Goal: Transaction & Acquisition: Purchase product/service

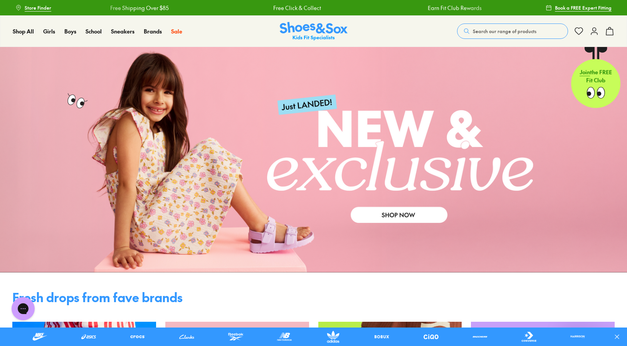
click at [612, 30] on use at bounding box center [609, 31] width 7 height 8
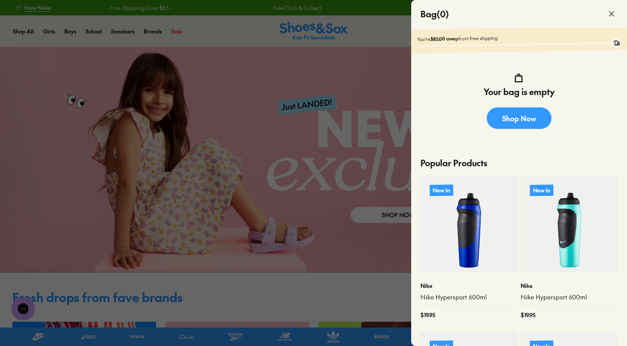
click at [612, 13] on use at bounding box center [611, 14] width 5 height 5
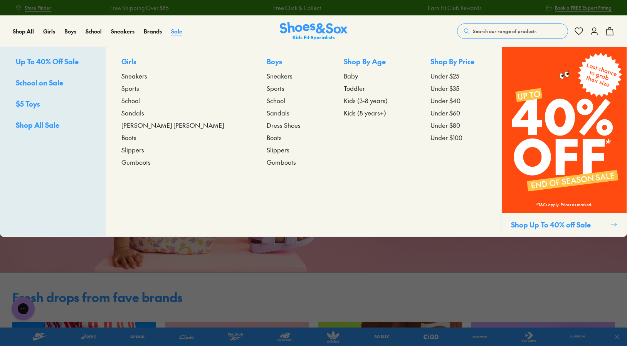
click at [179, 33] on span "Sale" at bounding box center [176, 31] width 11 height 8
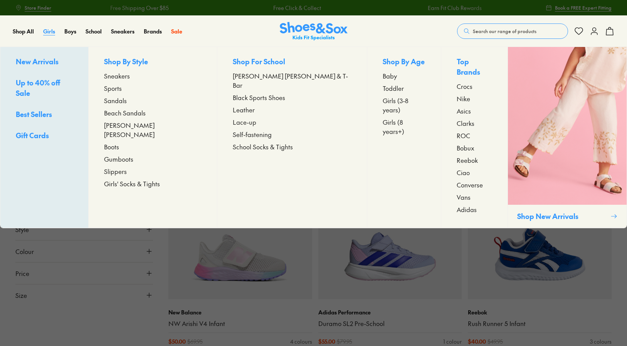
click at [46, 33] on span "Girls" at bounding box center [49, 31] width 12 height 8
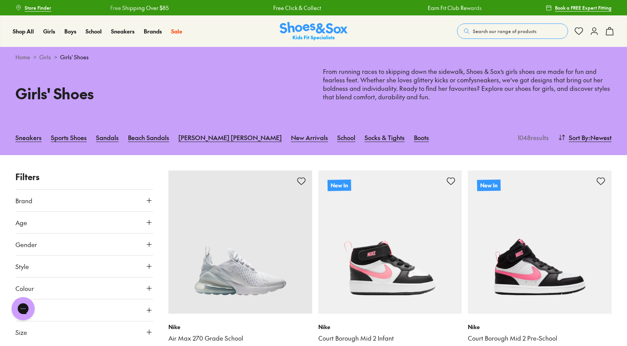
click at [148, 201] on use at bounding box center [149, 200] width 5 height 5
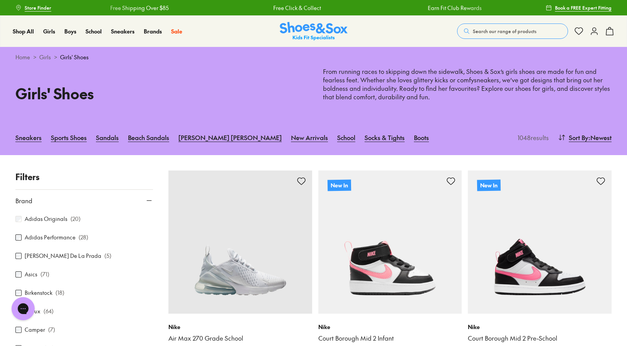
scroll to position [117, 0]
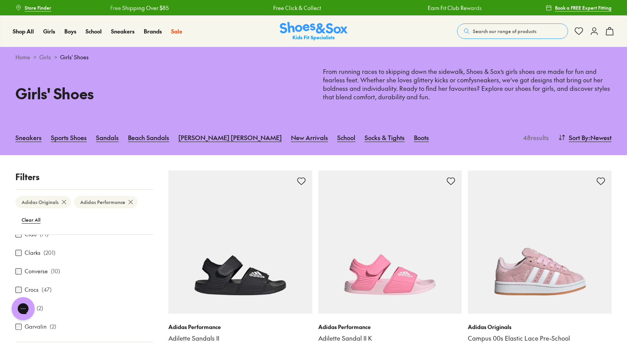
scroll to position [116, 0]
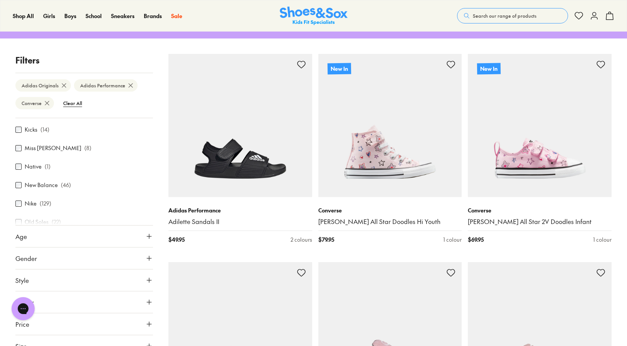
scroll to position [308, 0]
click at [18, 165] on div "Close dialog Join the FREE Fit Club & Get 10% Back Sign up to join our FREE Fit…" at bounding box center [313, 173] width 627 height 346
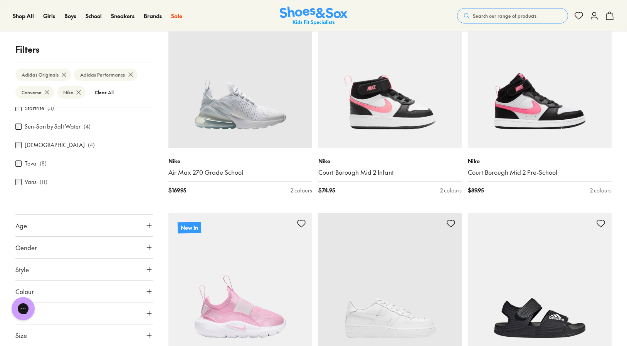
scroll to position [231, 0]
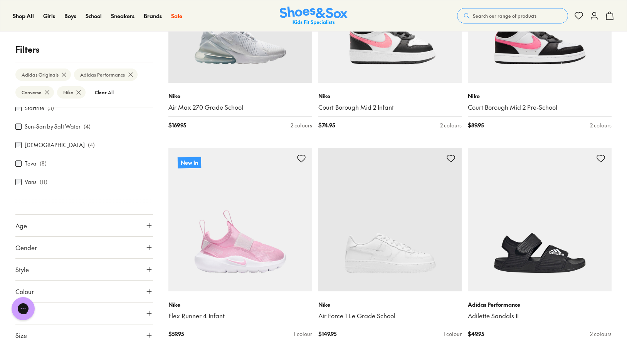
click at [145, 337] on icon at bounding box center [149, 336] width 8 height 8
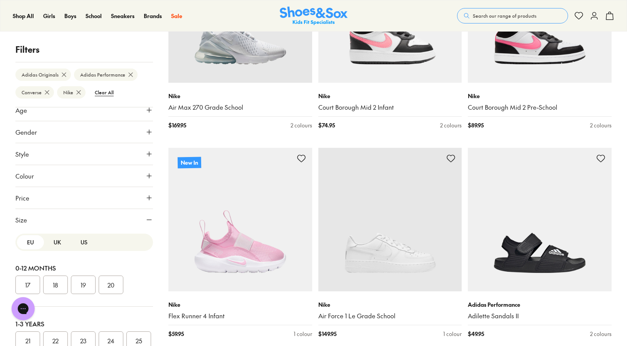
scroll to position [210, 0]
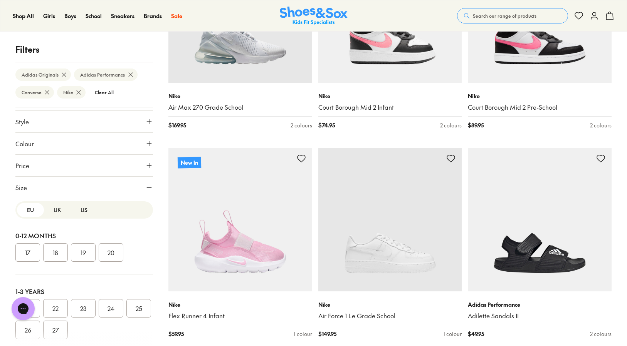
click at [84, 210] on button "US" at bounding box center [84, 210] width 27 height 14
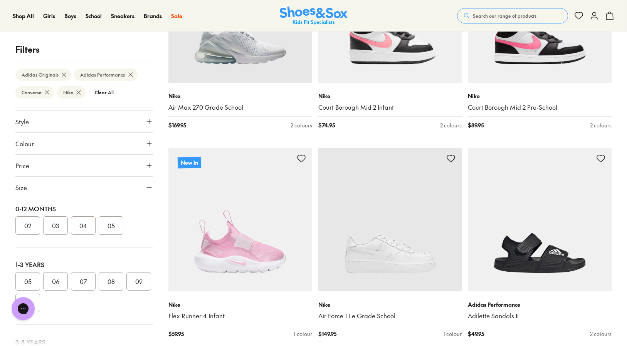
scroll to position [77, 0]
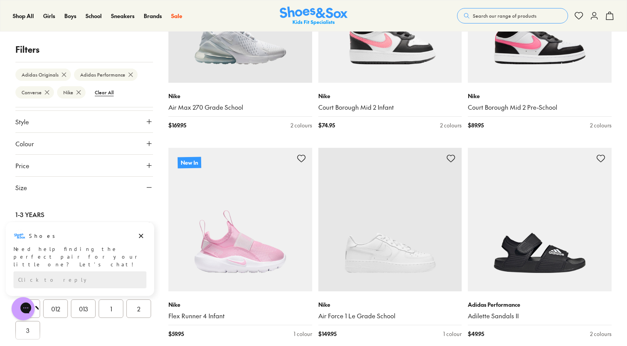
click at [29, 332] on div at bounding box center [83, 338] width 137 height 15
click at [126, 318] on button "2" at bounding box center [138, 309] width 25 height 18
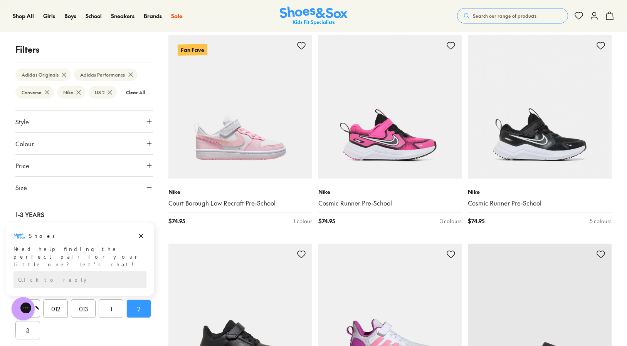
scroll to position [1649, 0]
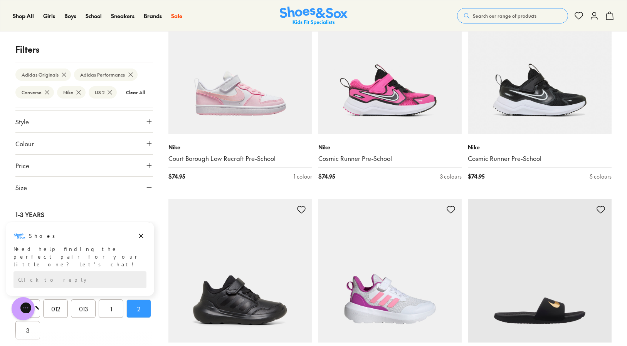
drag, startPoint x: 616, startPoint y: 255, endPoint x: 621, endPoint y: 294, distance: 39.2
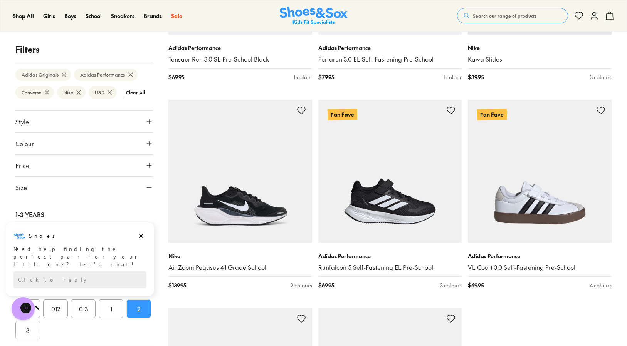
scroll to position [1995, 0]
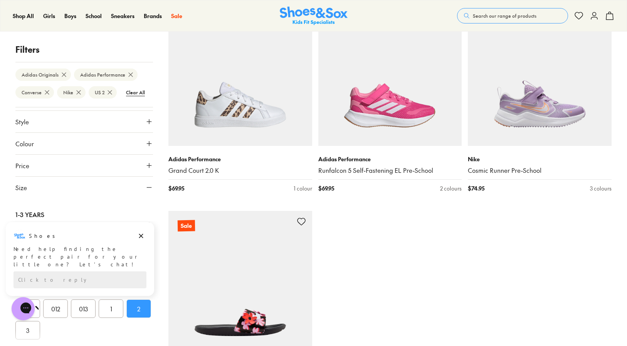
scroll to position [3536, 0]
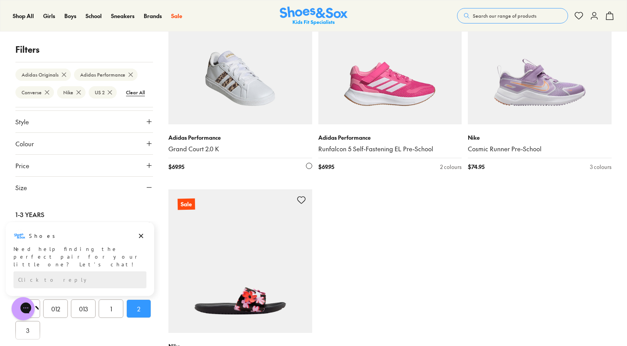
click at [241, 82] on img at bounding box center [240, 53] width 144 height 144
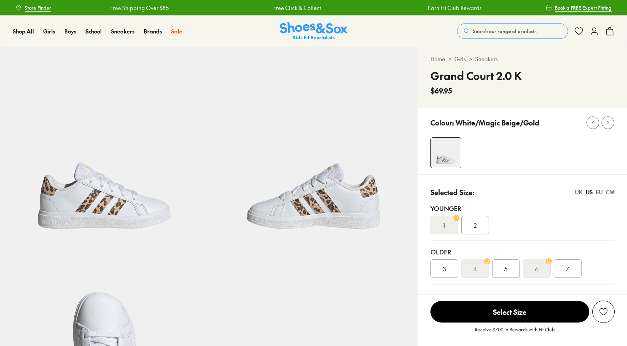
select select "*"
click at [469, 226] on div "2" at bounding box center [475, 225] width 28 height 18
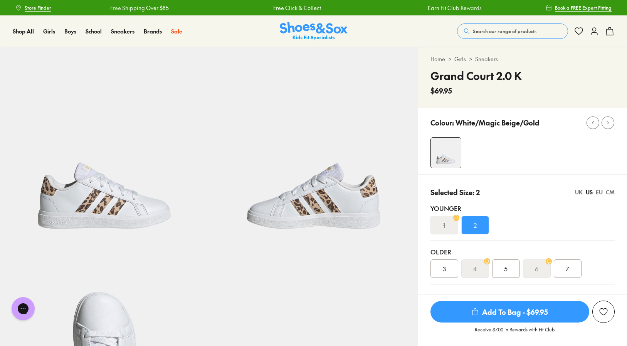
click at [459, 310] on span "Add To Bag - $69.95" at bounding box center [509, 312] width 159 height 22
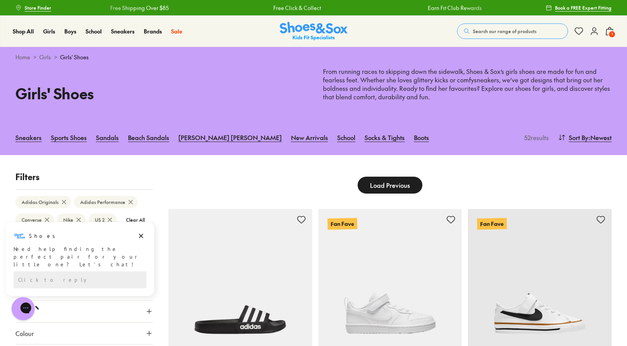
click at [377, 186] on span "Load Previous" at bounding box center [390, 185] width 40 height 9
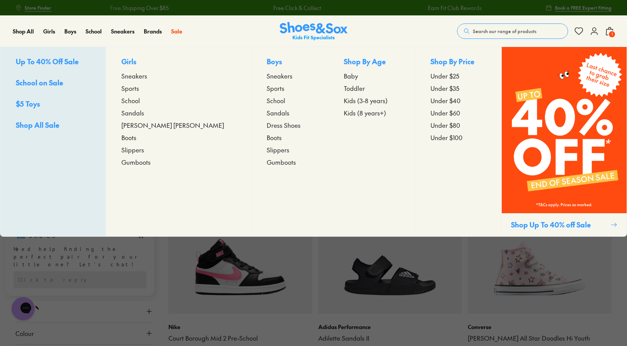
click at [267, 77] on span "Sneakers" at bounding box center [280, 75] width 26 height 9
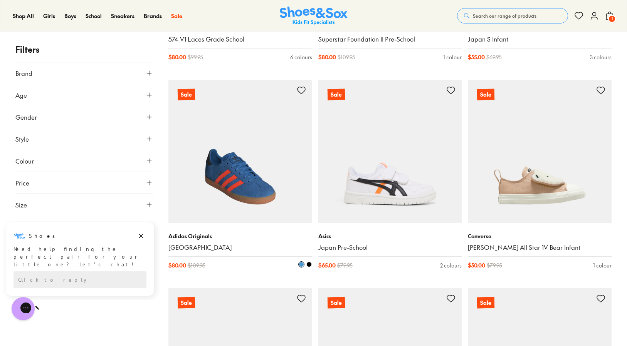
scroll to position [924, 0]
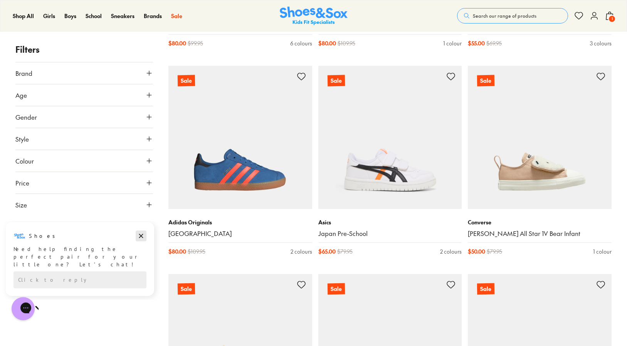
click at [140, 233] on icon "Dismiss campaign" at bounding box center [141, 235] width 8 height 9
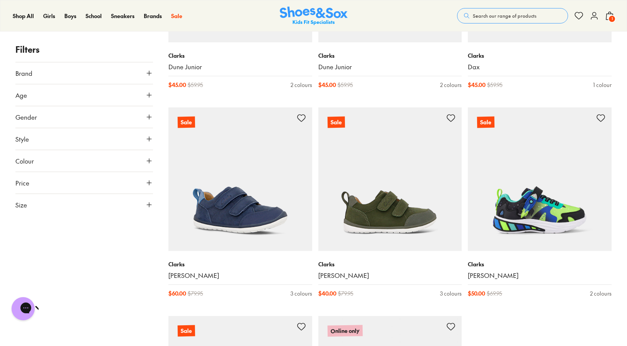
scroll to position [1964, 0]
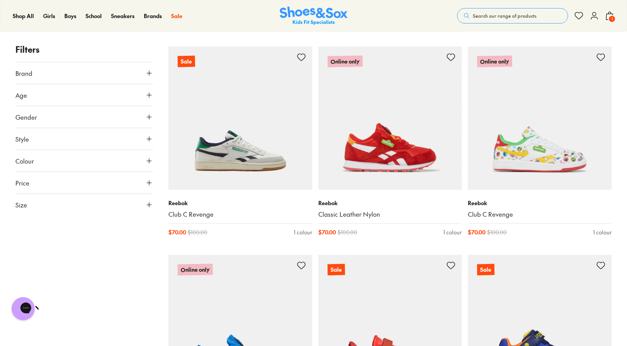
scroll to position [2234, 0]
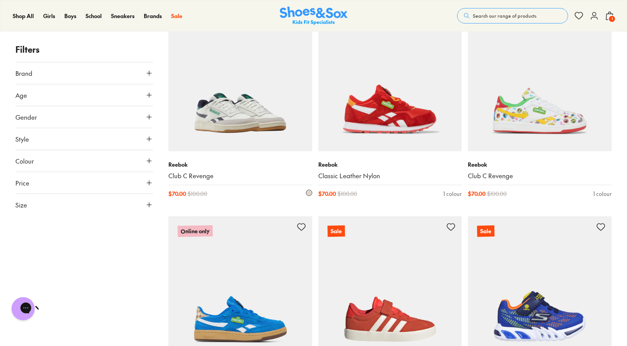
click at [234, 117] on img at bounding box center [240, 80] width 144 height 144
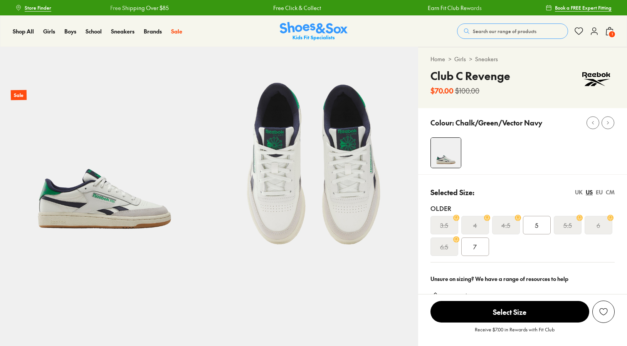
select select "*"
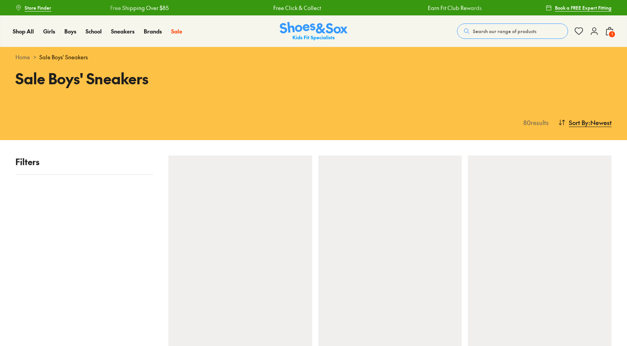
scroll to position [2142, 0]
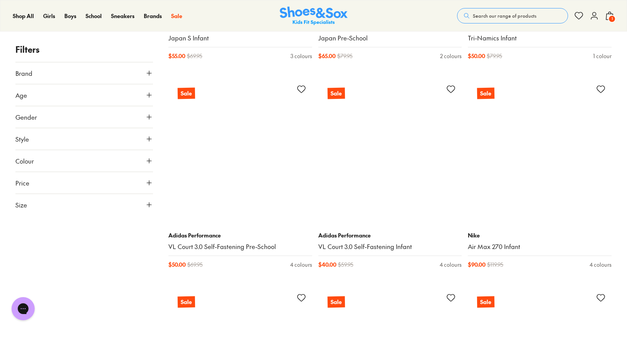
scroll to position [3837, 0]
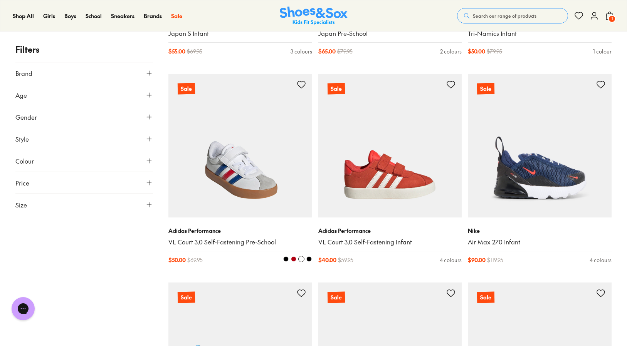
click at [248, 181] on img at bounding box center [240, 146] width 144 height 144
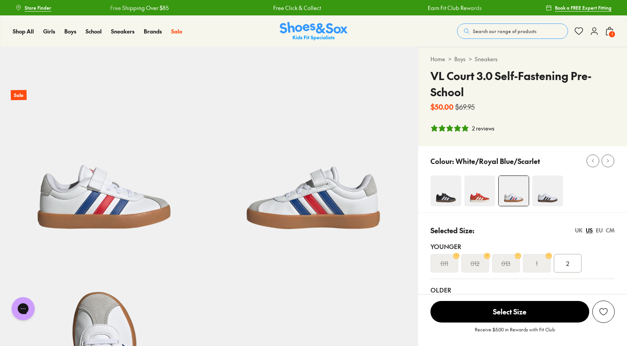
select select "*"
click at [567, 262] on span "2" at bounding box center [567, 263] width 3 height 9
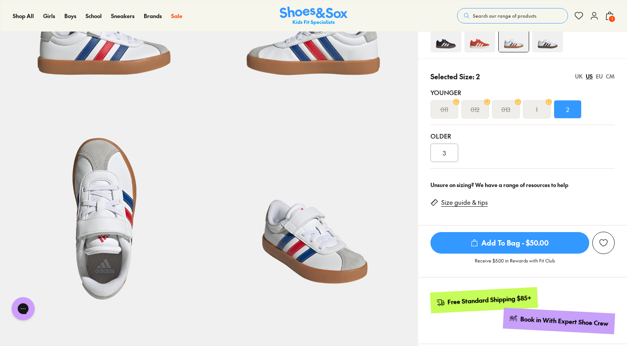
scroll to position [231, 0]
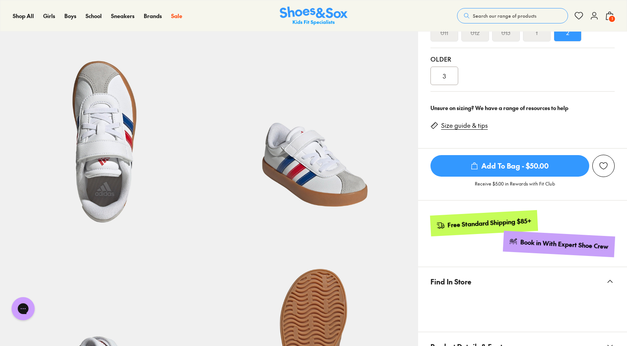
click at [475, 162] on icon "submit" at bounding box center [474, 166] width 8 height 8
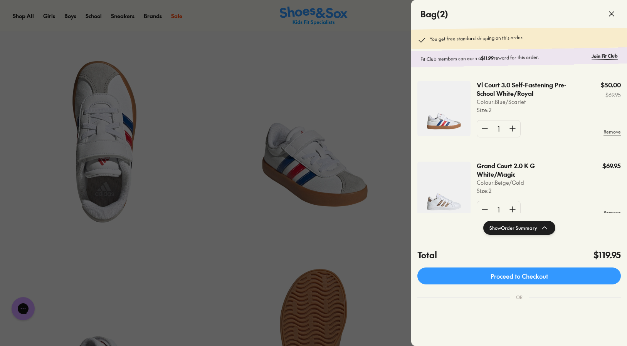
click at [203, 236] on div at bounding box center [313, 173] width 627 height 346
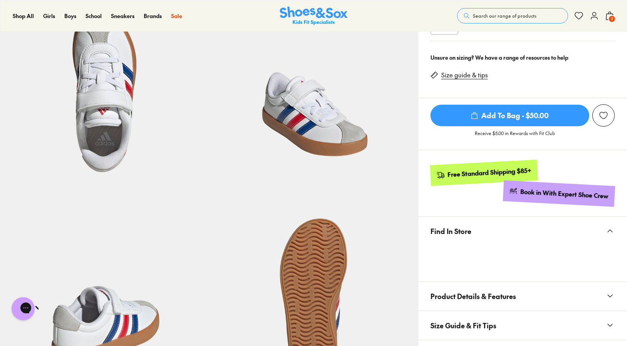
scroll to position [385, 0]
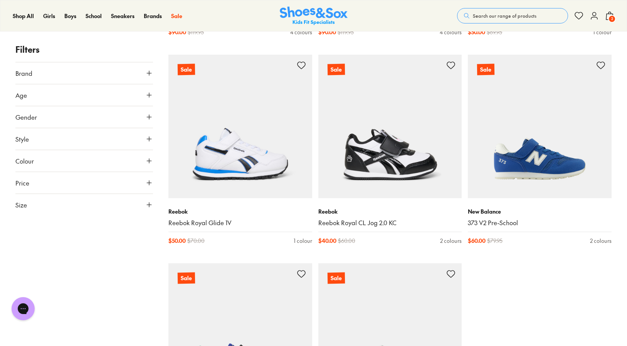
scroll to position [2055, 0]
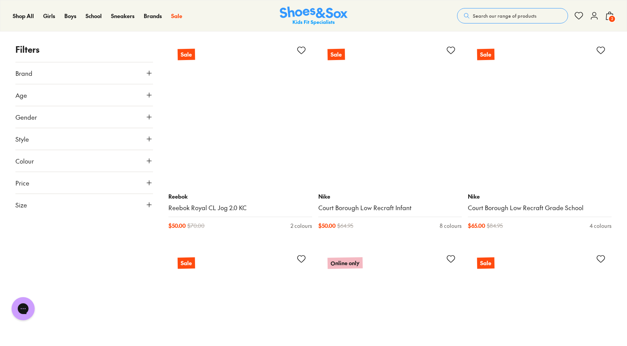
scroll to position [2672, 0]
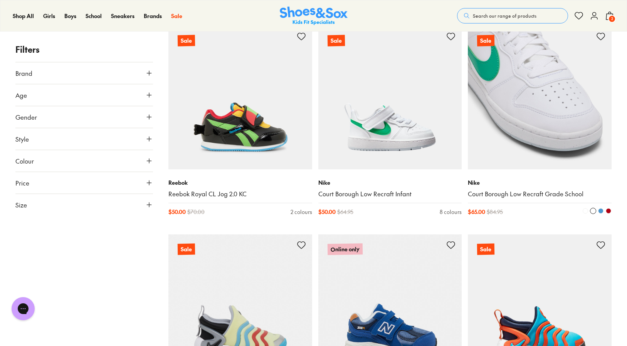
click at [505, 133] on img at bounding box center [540, 98] width 144 height 144
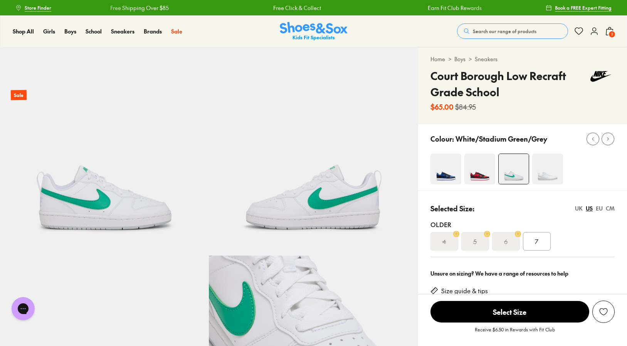
select select "*"
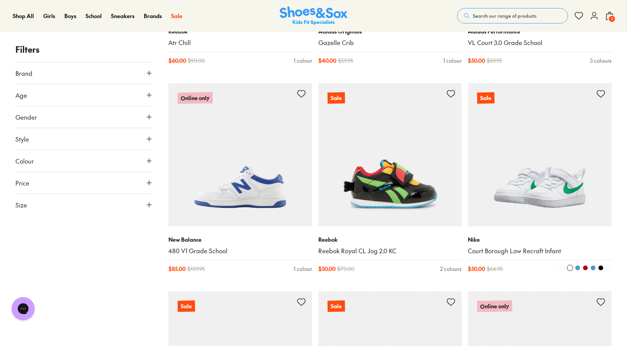
scroll to position [319, 0]
click at [505, 180] on img at bounding box center [540, 156] width 144 height 144
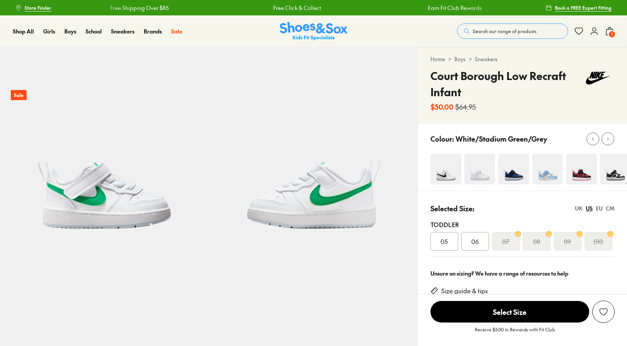
select select "*"
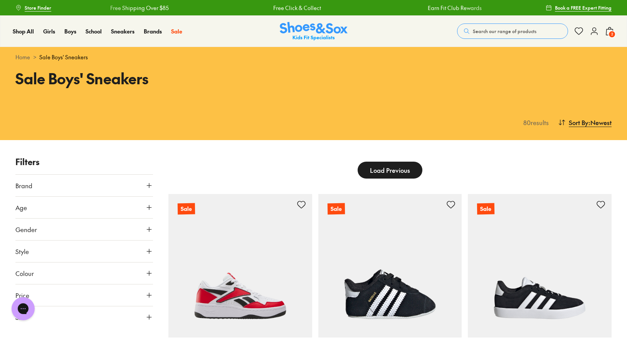
click at [609, 33] on span "2" at bounding box center [612, 34] width 8 height 8
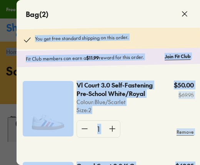
drag, startPoint x: 87, startPoint y: 17, endPoint x: 463, endPoint y: 47, distance: 376.7
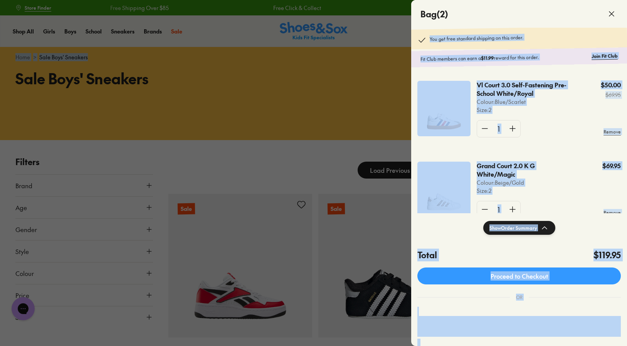
click at [458, 234] on div "Show Order Summary" at bounding box center [519, 227] width 216 height 29
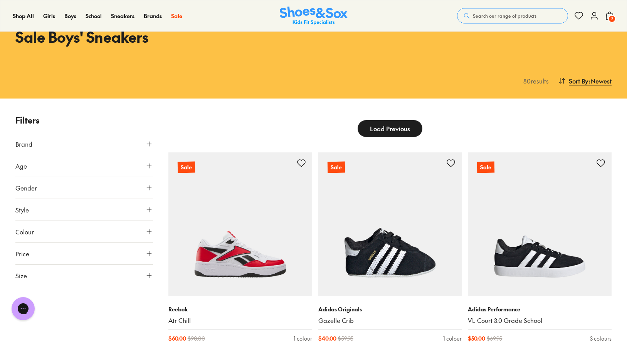
scroll to position [116, 0]
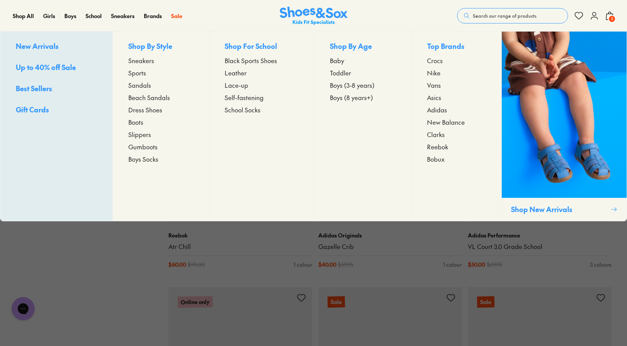
click at [47, 68] on span "Up to 40% off Sale" at bounding box center [46, 67] width 60 height 10
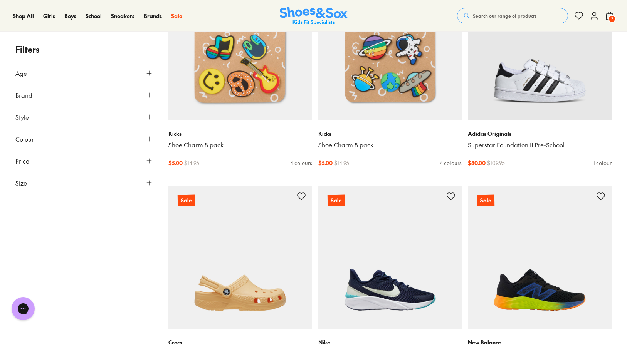
scroll to position [385, 0]
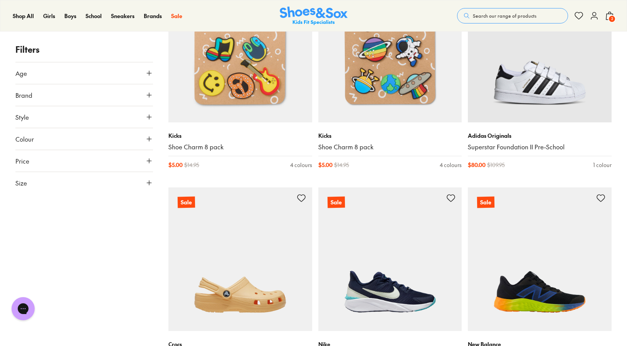
click at [149, 182] on icon at bounding box center [149, 183] width 8 height 8
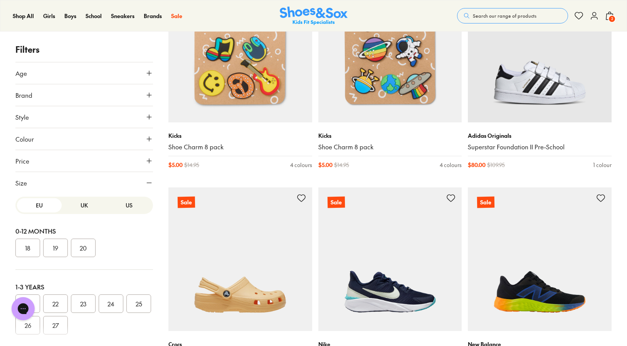
click at [129, 205] on button "US" at bounding box center [129, 205] width 45 height 14
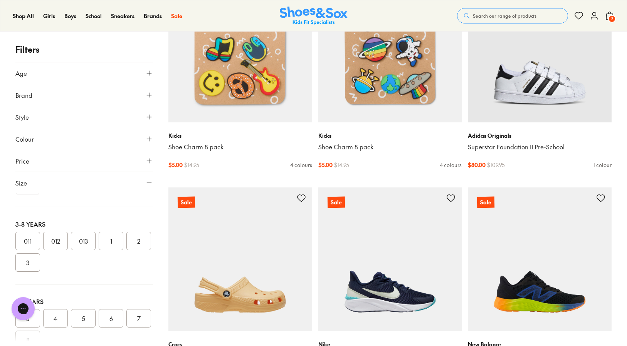
scroll to position [154, 0]
click at [126, 236] on button "2" at bounding box center [138, 227] width 25 height 18
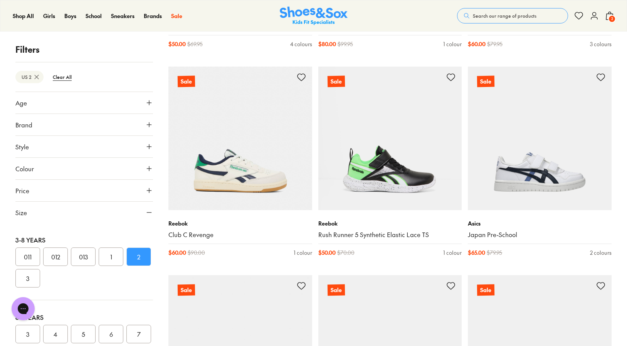
scroll to position [1764, 0]
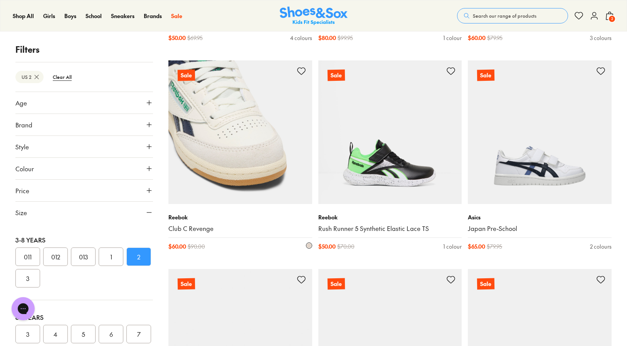
click at [204, 171] on img at bounding box center [240, 132] width 144 height 144
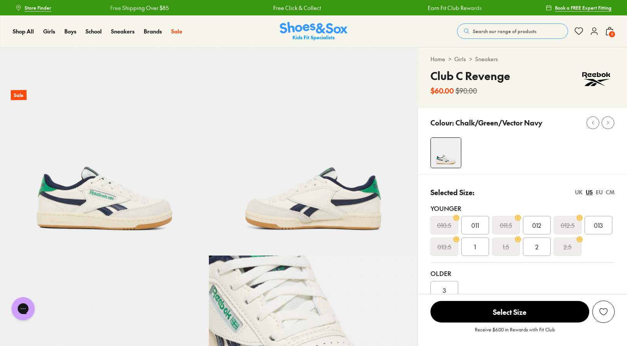
select select "*"
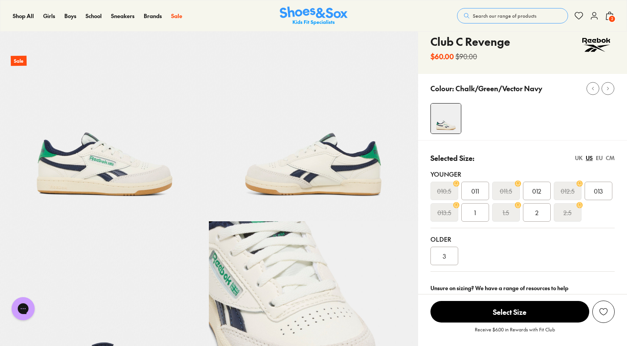
scroll to position [116, 0]
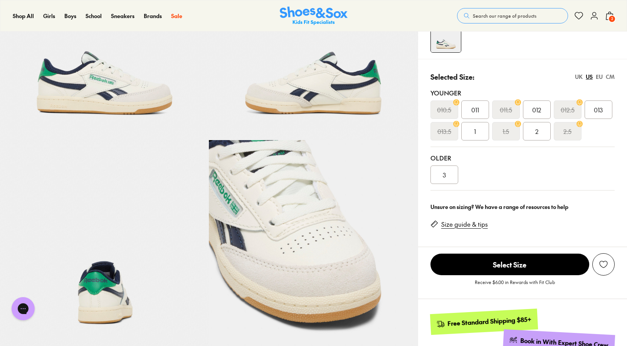
click at [313, 87] on img at bounding box center [313, 35] width 209 height 209
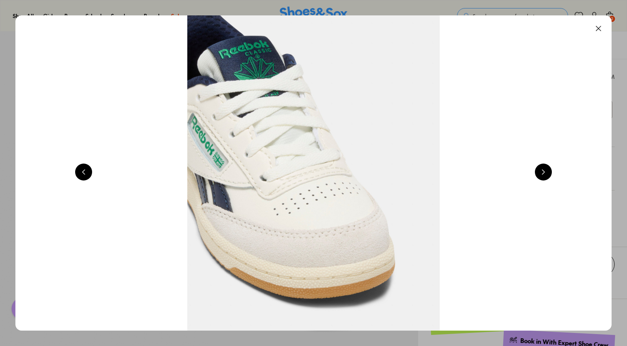
scroll to position [0, 1198]
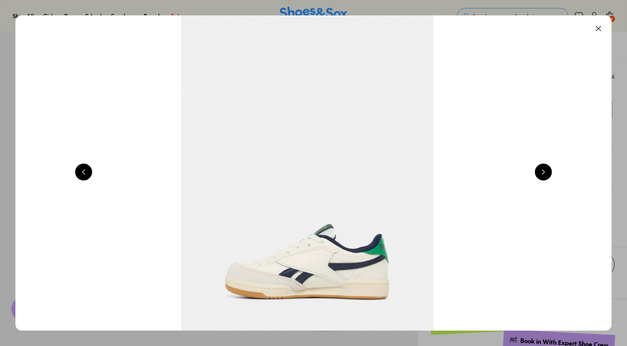
click at [545, 171] on button at bounding box center [543, 172] width 17 height 17
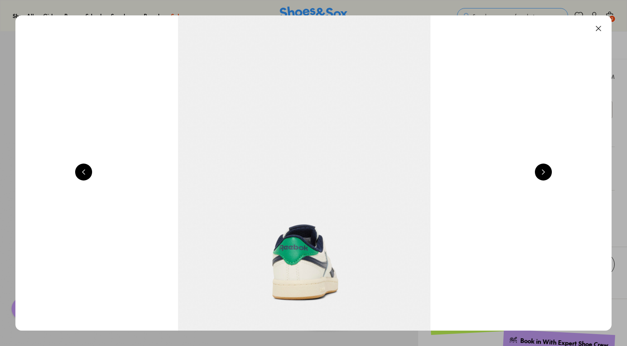
click at [545, 171] on button at bounding box center [543, 172] width 17 height 17
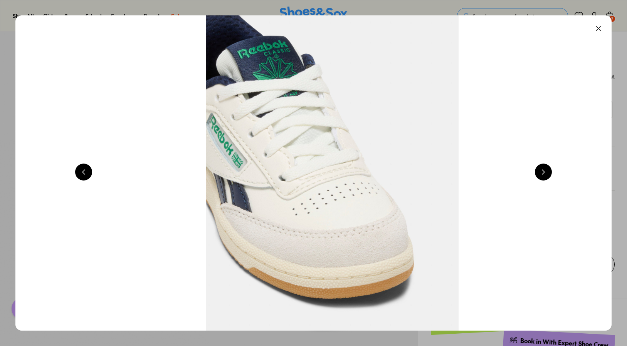
scroll to position [0, 2396]
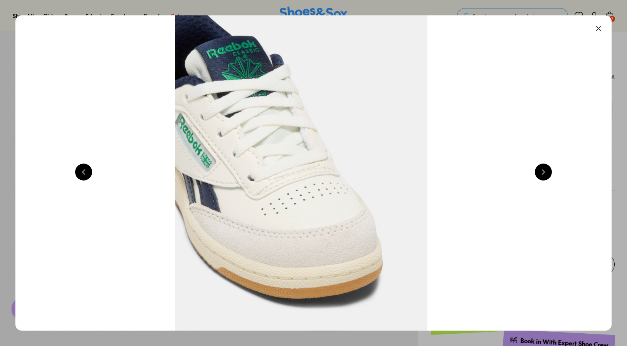
click at [545, 171] on button at bounding box center [543, 172] width 17 height 17
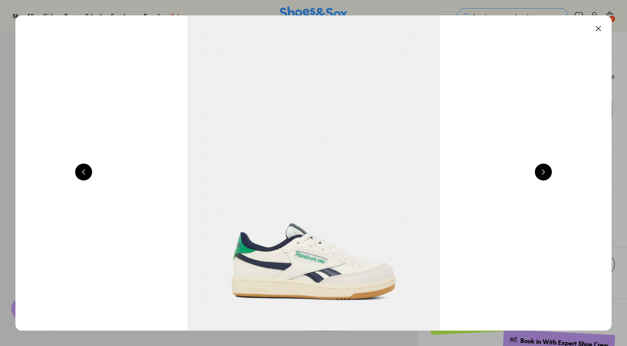
scroll to position [0, 599]
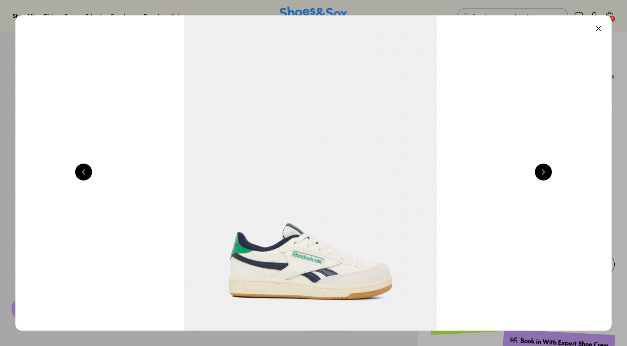
click at [600, 29] on button at bounding box center [598, 28] width 17 height 17
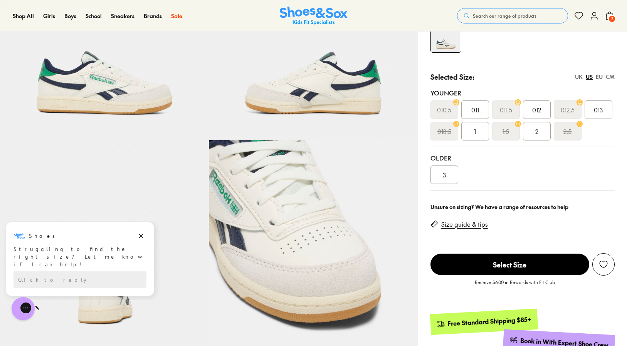
click at [538, 134] on div "2" at bounding box center [537, 131] width 28 height 18
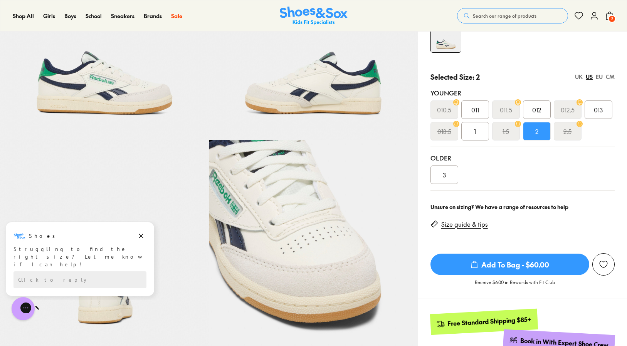
click at [475, 267] on icon "submit" at bounding box center [474, 265] width 8 height 8
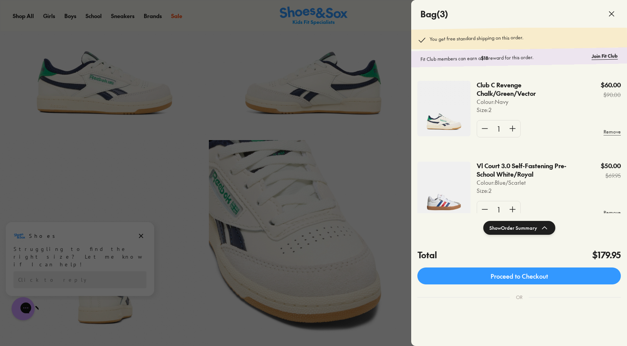
click at [64, 188] on div at bounding box center [313, 173] width 627 height 346
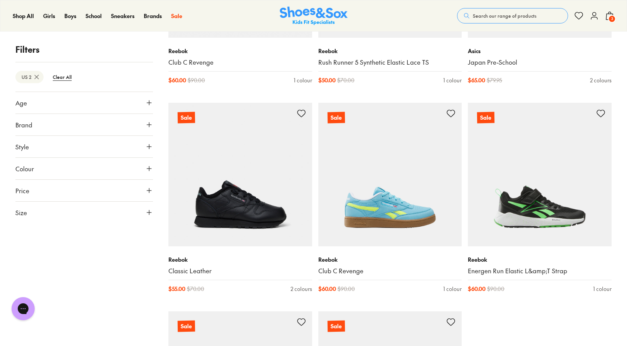
scroll to position [1956, 0]
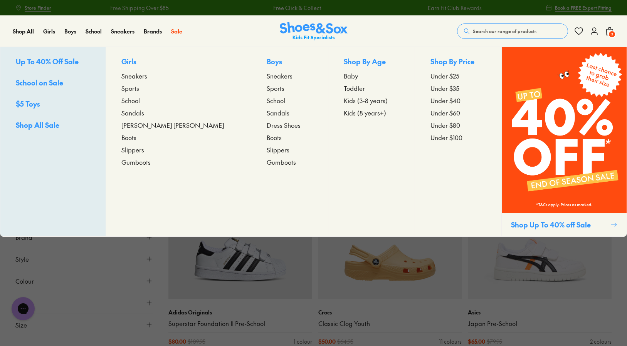
click at [48, 124] on span "Shop All Sale" at bounding box center [38, 125] width 44 height 10
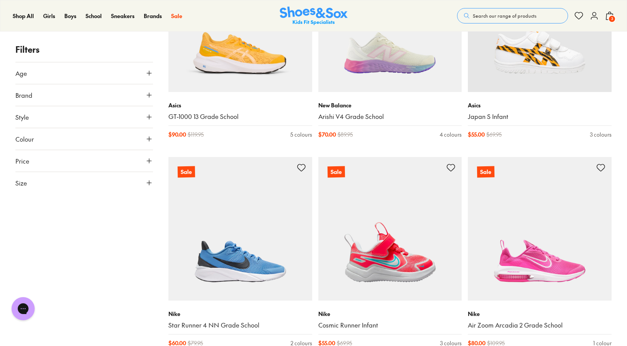
scroll to position [1810, 0]
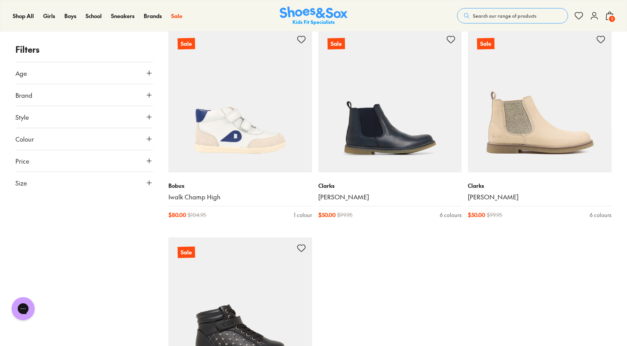
scroll to position [4352, 0]
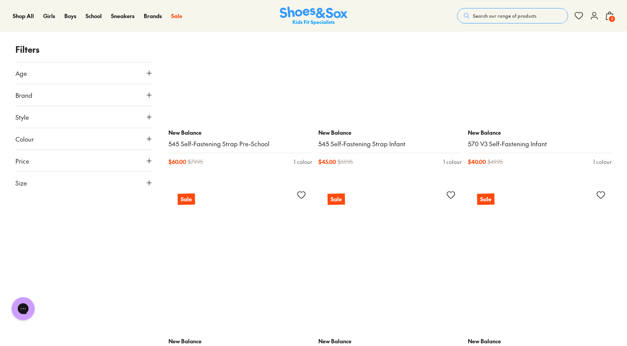
scroll to position [10822, 0]
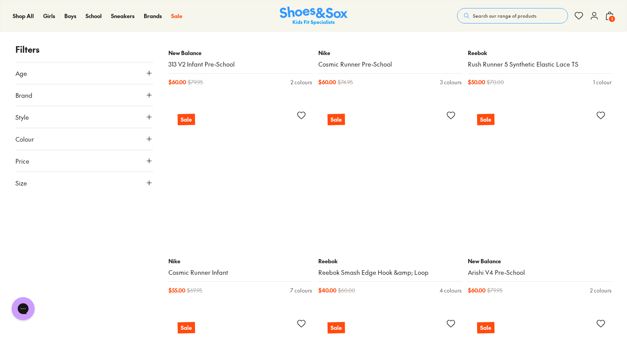
scroll to position [13056, 0]
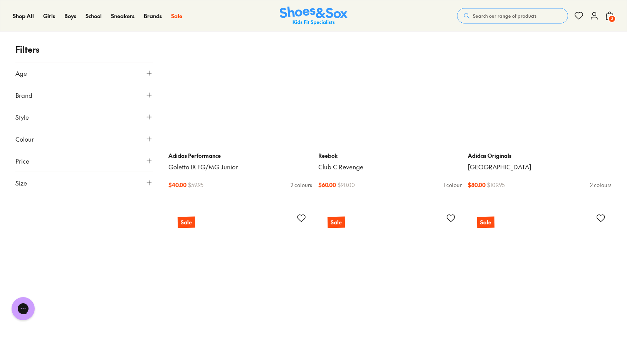
scroll to position [15290, 0]
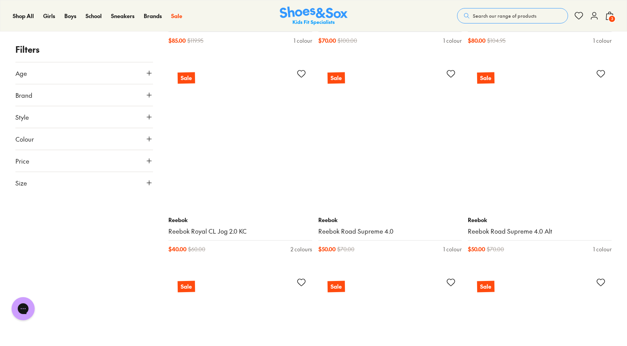
scroll to position [17216, 0]
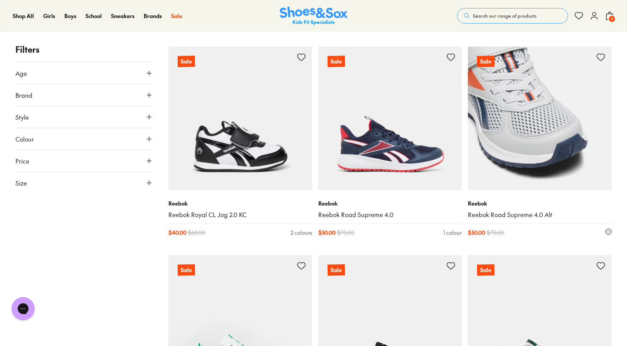
click at [532, 150] on img at bounding box center [540, 119] width 144 height 144
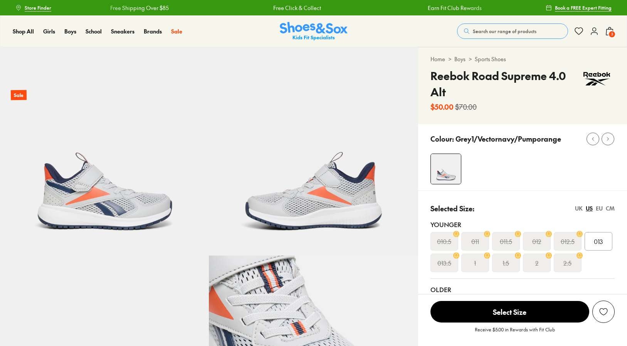
select select "*"
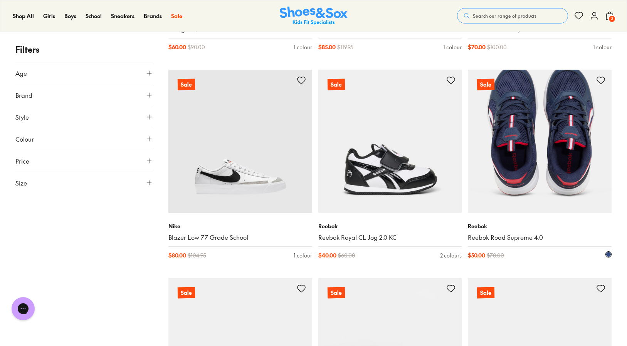
scroll to position [1571, 0]
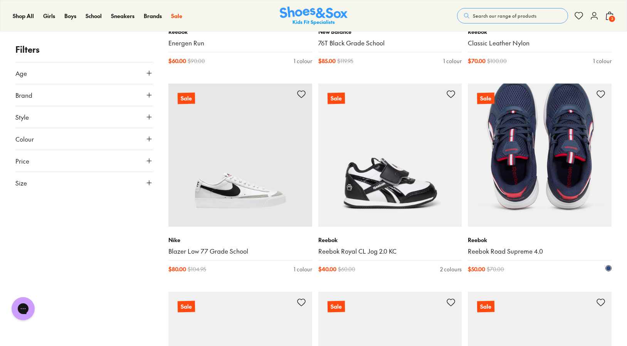
click at [544, 183] on img at bounding box center [540, 156] width 144 height 144
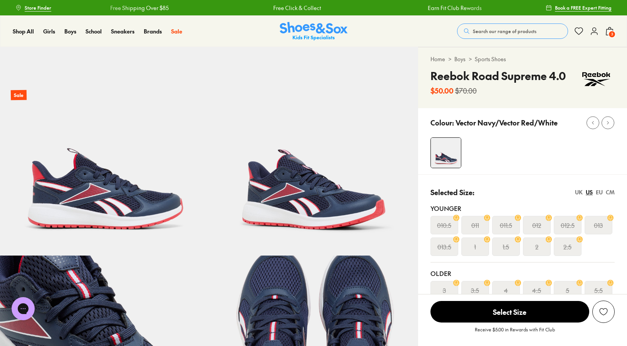
select select "*"
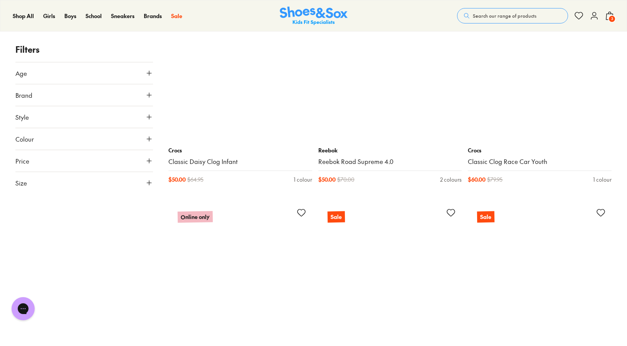
scroll to position [3018, 0]
